Goal: Task Accomplishment & Management: Use online tool/utility

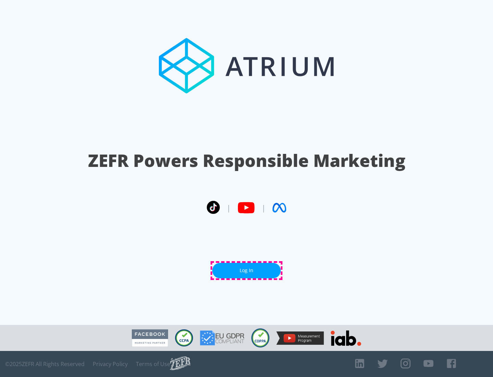
click at [247, 270] on link "Log In" at bounding box center [246, 270] width 68 height 15
